Goal: Information Seeking & Learning: Check status

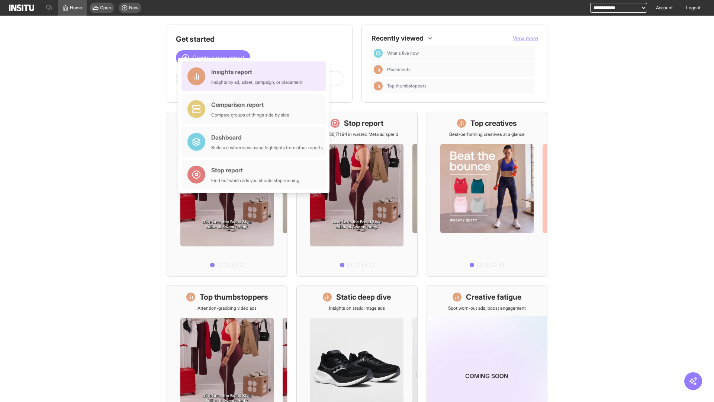
click at [256, 76] on div "Insights report Insights by ad, adset, campaign, or placement" at bounding box center [257, 76] width 92 height 18
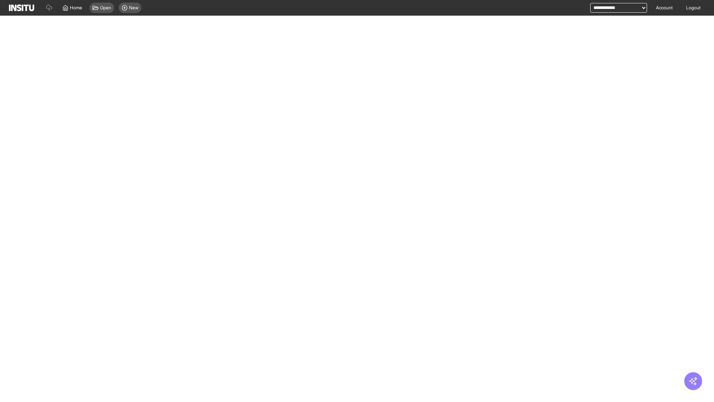
select select "**"
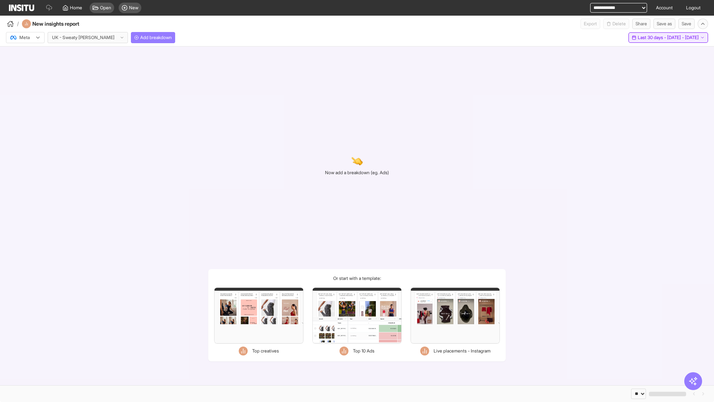
click at [651, 38] on span "Last 30 days - [DATE] - [DATE]" at bounding box center [668, 38] width 61 height 6
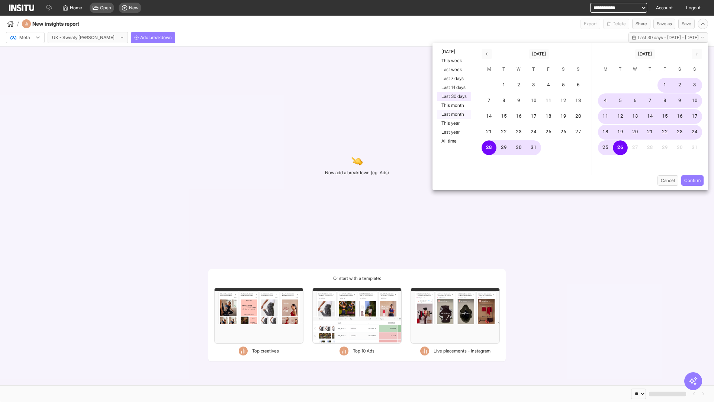
click at [453, 114] on button "Last month" at bounding box center [454, 114] width 34 height 9
